Goal: Check status

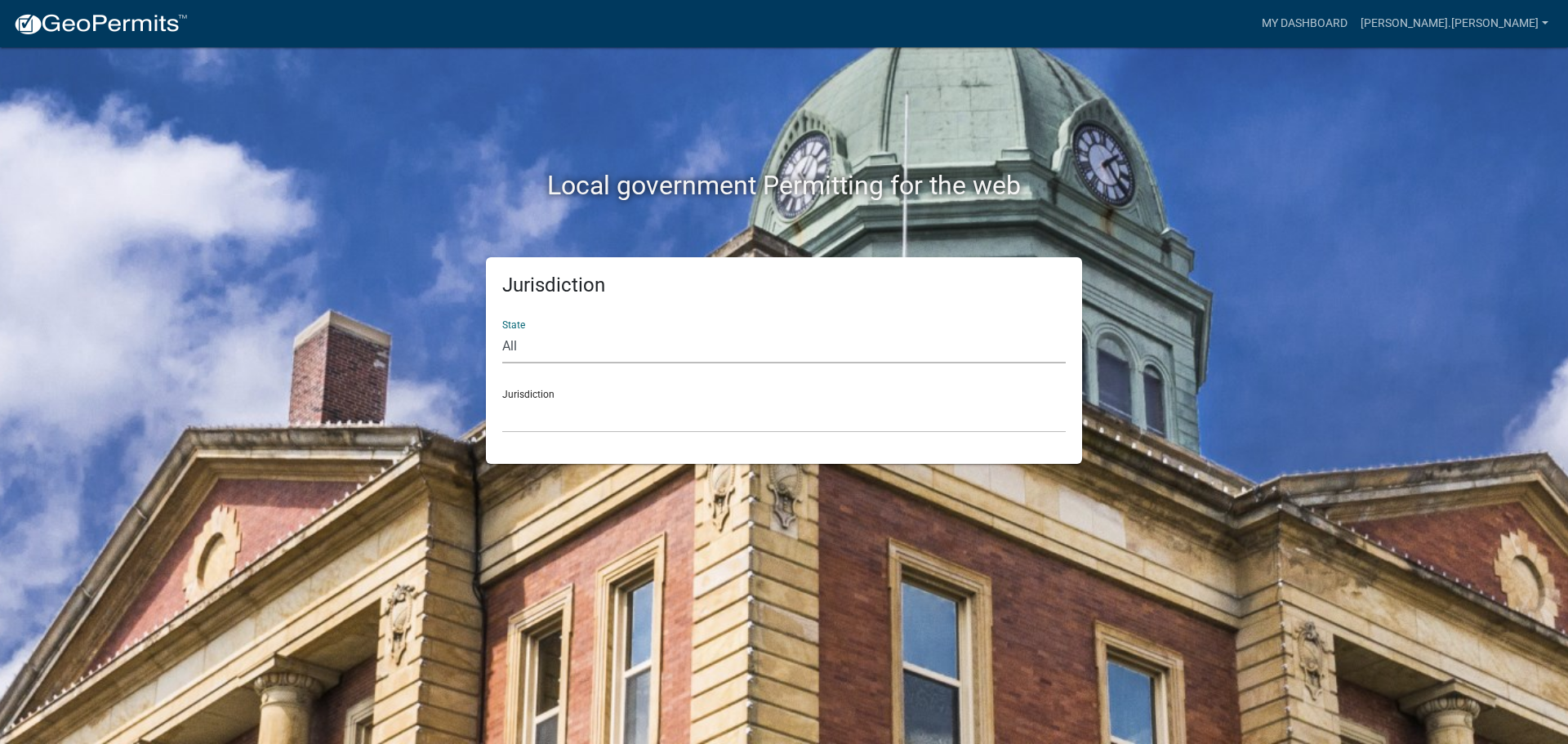
click at [535, 354] on select "All [US_STATE] [US_STATE] [US_STATE] [US_STATE] [US_STATE] [US_STATE] [US_STATE…" at bounding box center [783, 347] width 563 height 33
select select "[US_STATE]"
click at [502, 330] on select "All [US_STATE] [US_STATE] [US_STATE] [US_STATE] [US_STATE] [US_STATE] [US_STATE…" at bounding box center [783, 347] width 563 height 33
click at [552, 414] on select "[GEOGRAPHIC_DATA], [US_STATE] [GEOGRAPHIC_DATA], [US_STATE] [GEOGRAPHIC_DATA], …" at bounding box center [783, 416] width 563 height 33
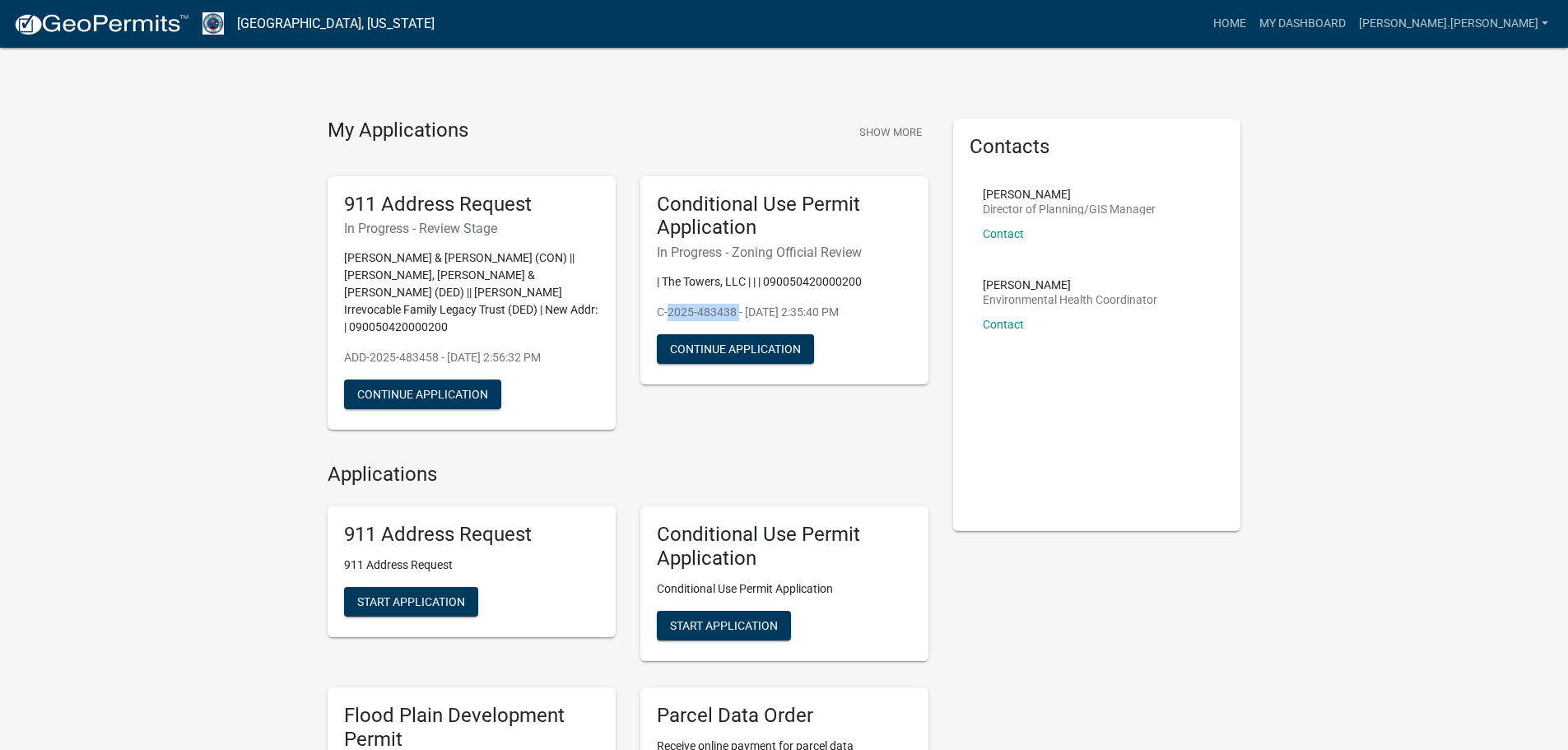
drag, startPoint x: 732, startPoint y: 315, endPoint x: 680, endPoint y: 313, distance: 52.0
click at [664, 321] on p "C-2025-483438 - [DATE] 2:35:40 PM" at bounding box center [784, 313] width 255 height 18
click at [703, 310] on p "C-2025-483438 - [DATE] 2:35:40 PM" at bounding box center [784, 313] width 255 height 18
click at [732, 310] on p "C-2025-483438 - [DATE] 2:35:40 PM" at bounding box center [784, 313] width 255 height 18
drag, startPoint x: 732, startPoint y: 311, endPoint x: 660, endPoint y: 313, distance: 72.0
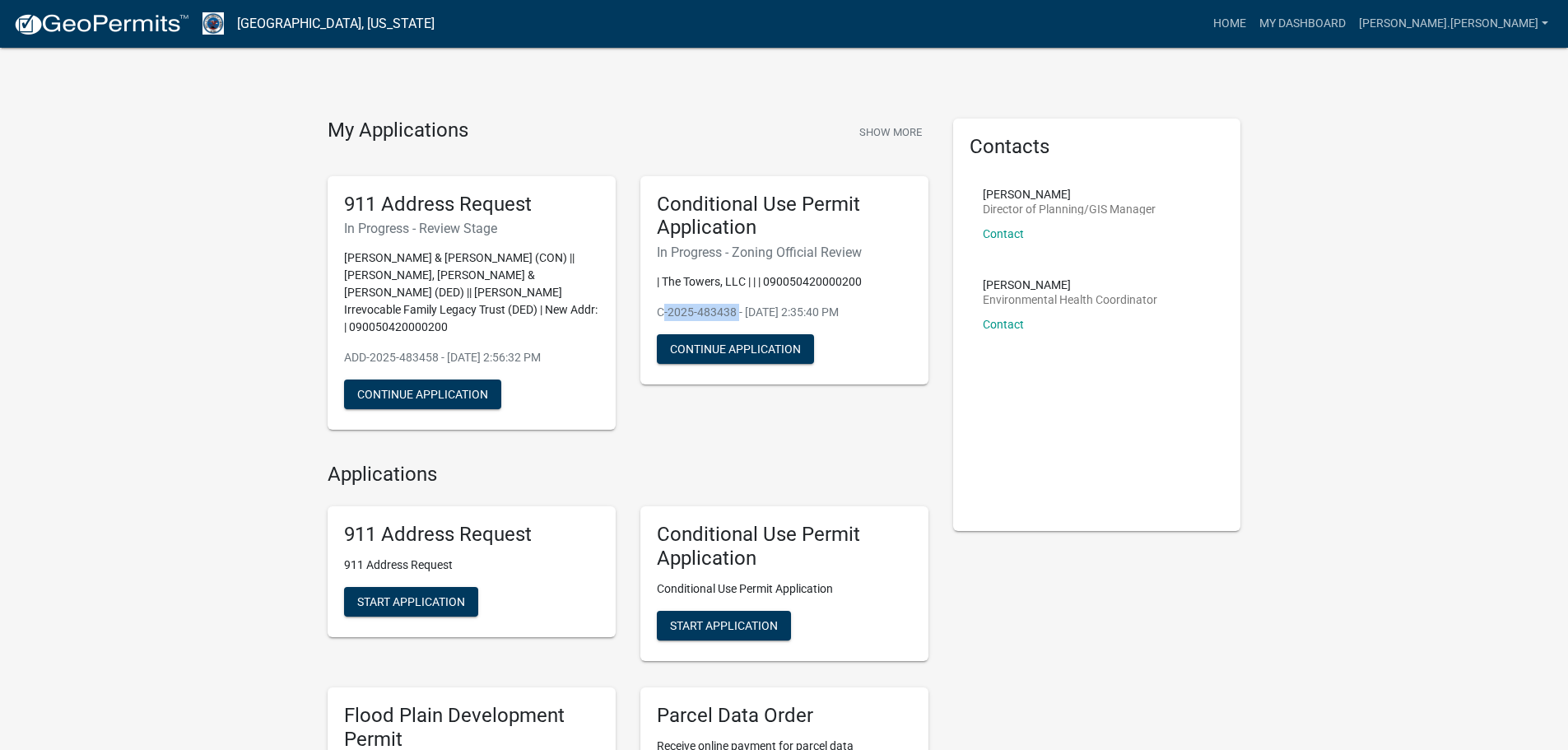
click at [659, 313] on p "C-2025-483438 - [DATE] 2:35:40 PM" at bounding box center [784, 313] width 255 height 18
copy p "C-2025-483438"
drag, startPoint x: 435, startPoint y: 343, endPoint x: 347, endPoint y: 344, distance: 88.0
click at [347, 349] on p "ADD-2025-483458 - [DATE] 2:56:32 PM" at bounding box center [471, 358] width 255 height 18
copy p "ADD-2025-483458"
